Goal: Task Accomplishment & Management: Manage account settings

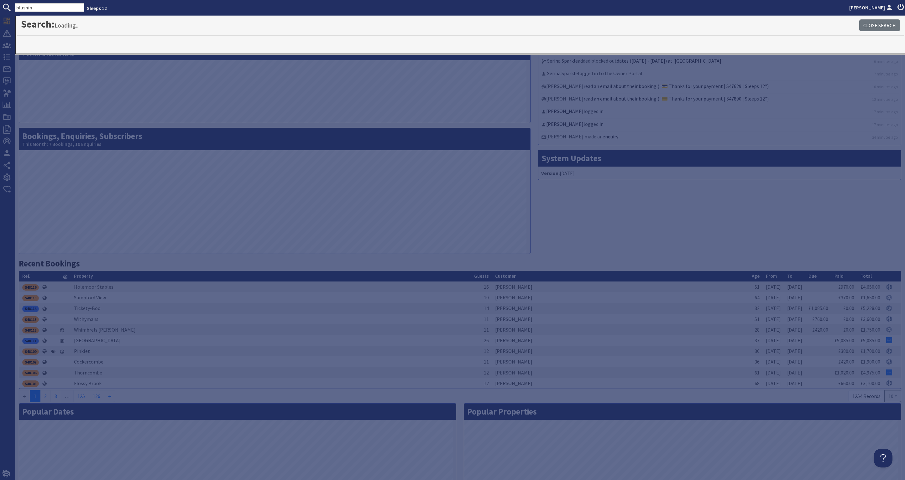
click at [41, 7] on input "blushin" at bounding box center [49, 7] width 69 height 9
drag, startPoint x: 44, startPoint y: 10, endPoint x: -13, endPoint y: 10, distance: 57.6
click at [0, 10] on html "blushin Sleeps 12 [PERSON_NAME] Dashboard Notifications 1 Agency Dashboard Book…" at bounding box center [452, 240] width 905 height 480
type input "flossy"
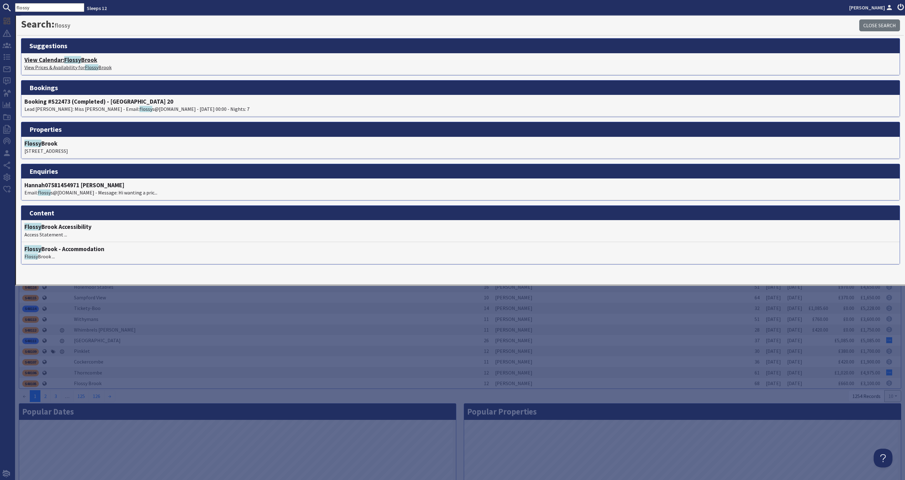
click at [78, 58] on span "Flossy" at bounding box center [72, 60] width 17 height 8
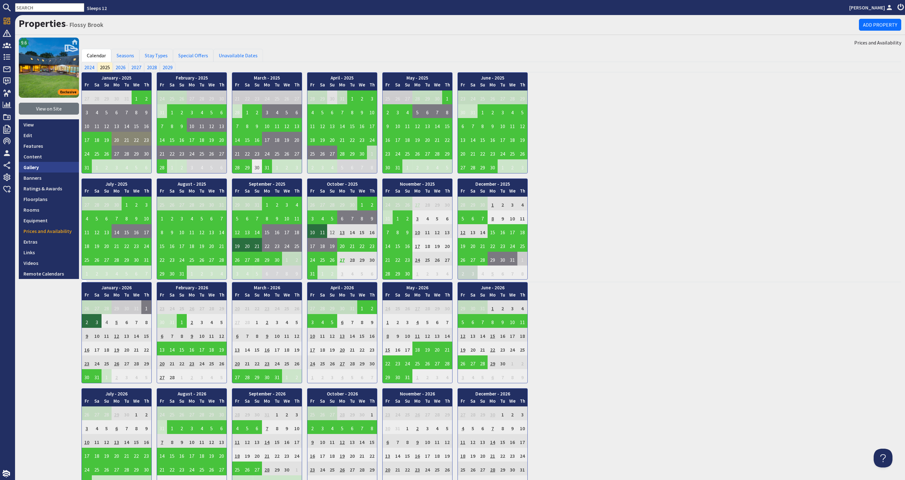
click at [55, 167] on link "Gallery" at bounding box center [49, 167] width 60 height 11
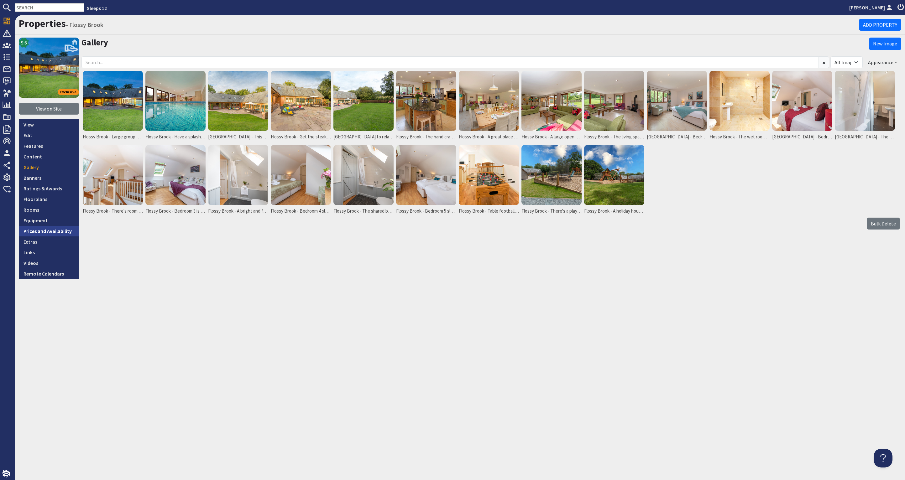
click at [53, 227] on link "Prices and Availability" at bounding box center [49, 231] width 60 height 11
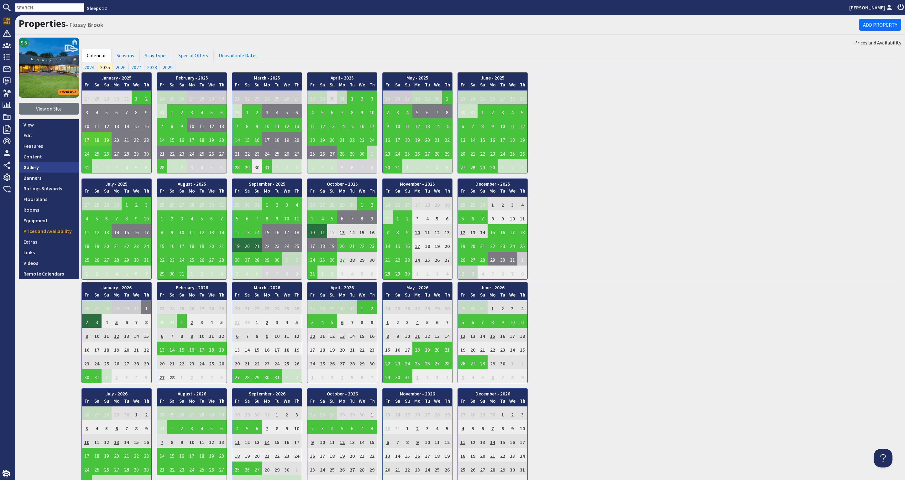
click at [33, 168] on link "Gallery" at bounding box center [49, 167] width 60 height 11
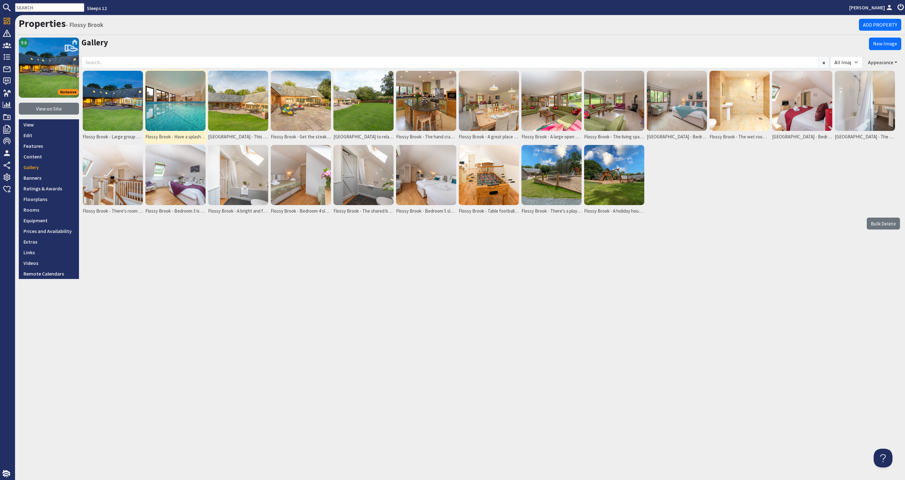
click at [194, 107] on img at bounding box center [175, 101] width 60 height 60
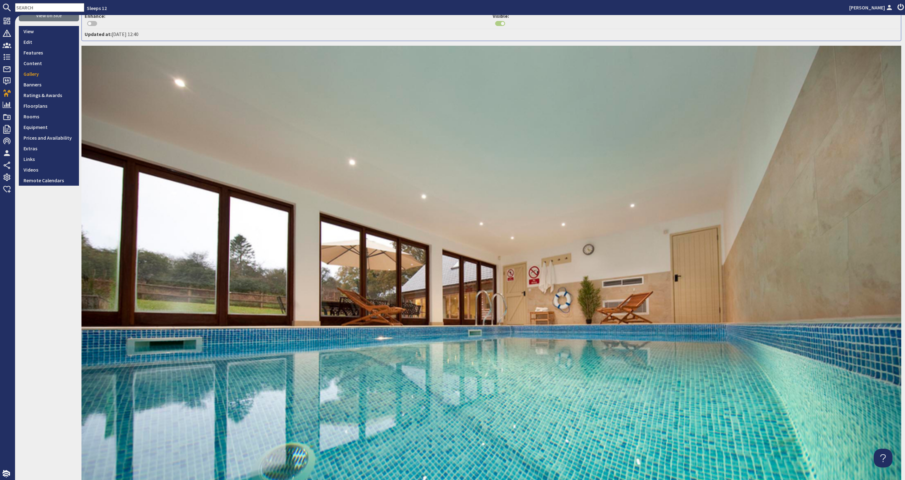
scroll to position [93, 0]
click at [57, 137] on link "Prices and Availability" at bounding box center [49, 138] width 60 height 11
